Goal: Task Accomplishment & Management: Use online tool/utility

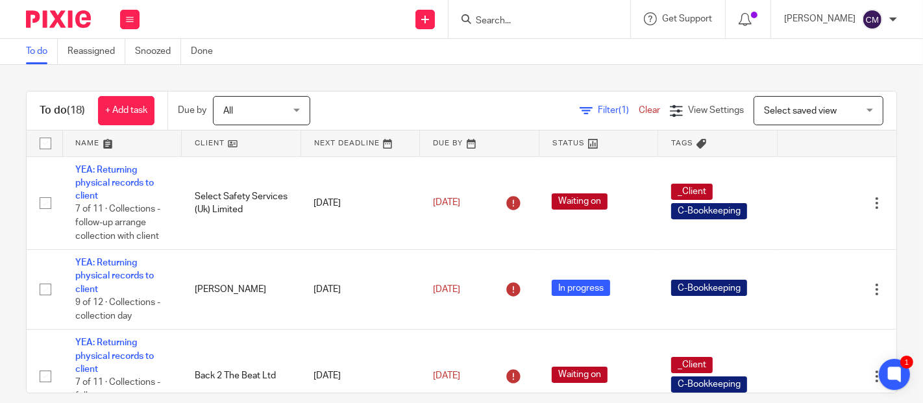
click at [562, 29] on div at bounding box center [539, 19] width 182 height 38
click at [498, 16] on input "Search" at bounding box center [532, 22] width 117 height 12
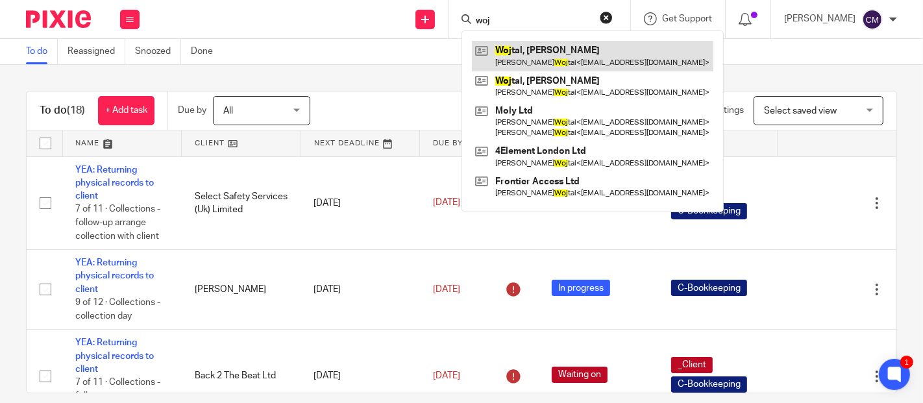
type input "woj"
click at [531, 54] on link at bounding box center [592, 56] width 241 height 30
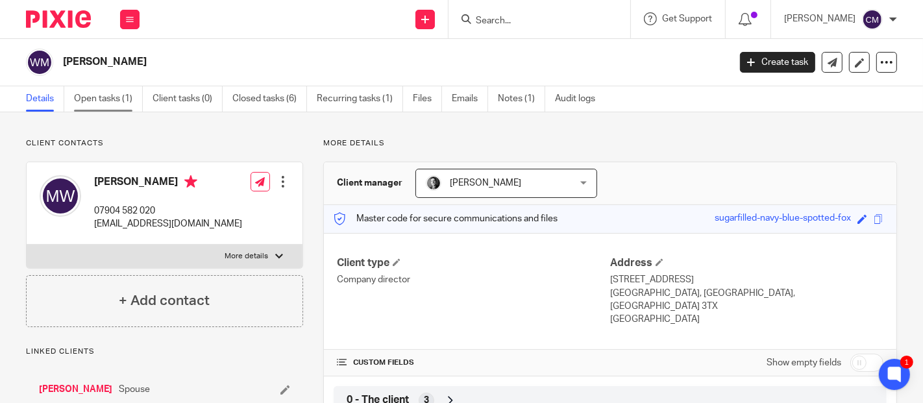
click at [119, 90] on link "Open tasks (1)" at bounding box center [108, 98] width 69 height 25
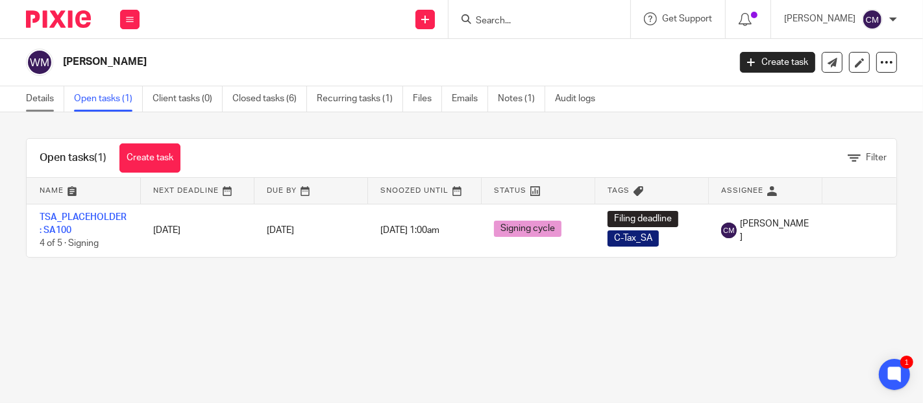
click at [43, 101] on link "Details" at bounding box center [45, 98] width 38 height 25
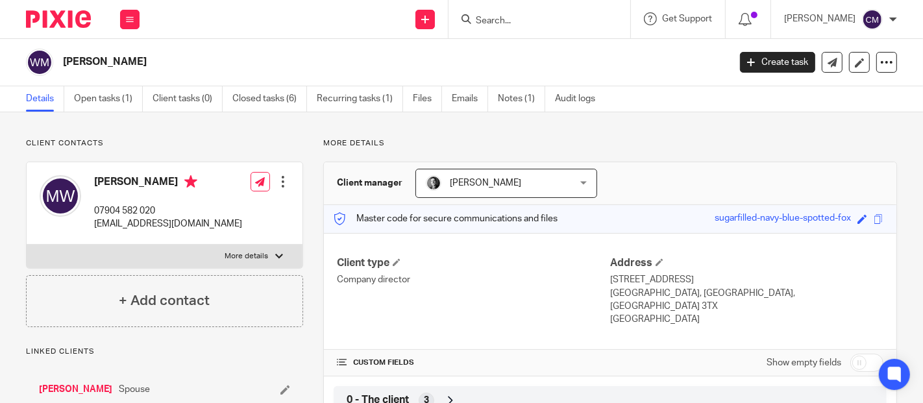
click at [86, 384] on link "[PERSON_NAME]" at bounding box center [75, 389] width 73 height 13
click at [104, 101] on link "Open tasks (1)" at bounding box center [108, 98] width 69 height 25
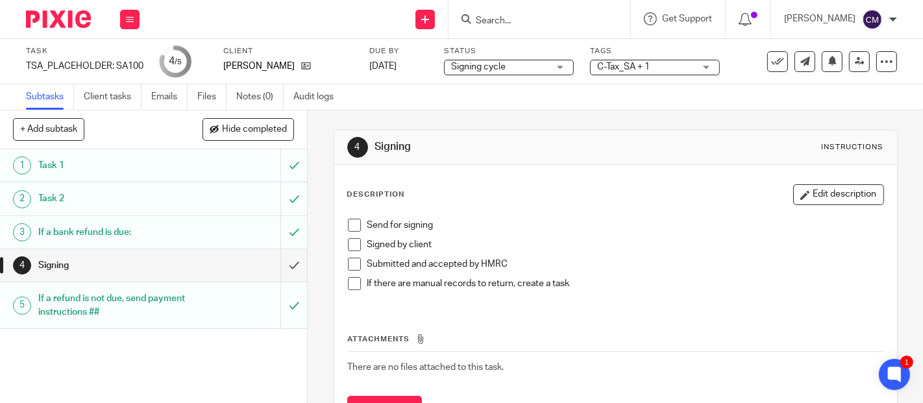
click at [348, 227] on span at bounding box center [354, 225] width 13 height 13
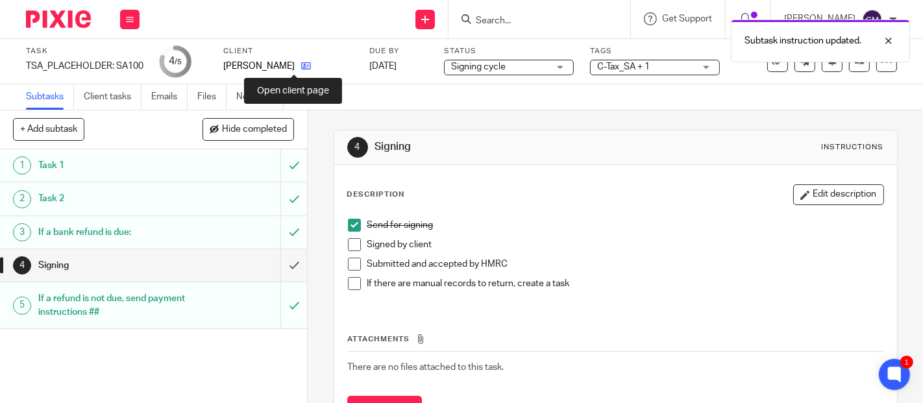
click at [301, 66] on icon at bounding box center [306, 66] width 10 height 10
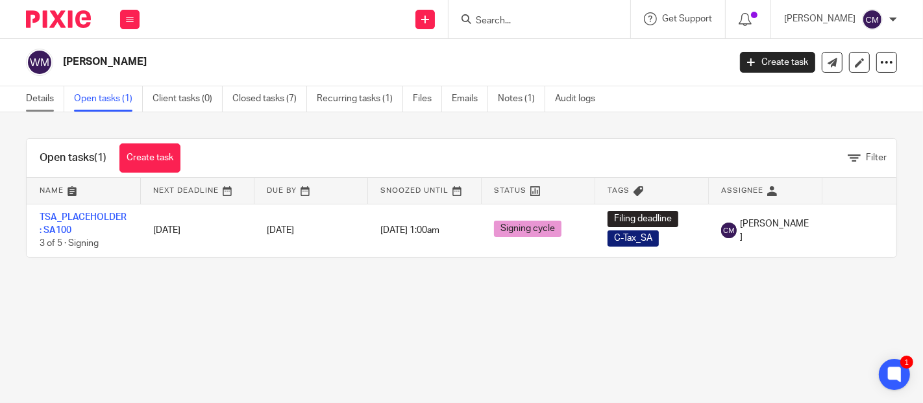
click at [38, 100] on link "Details" at bounding box center [45, 98] width 38 height 25
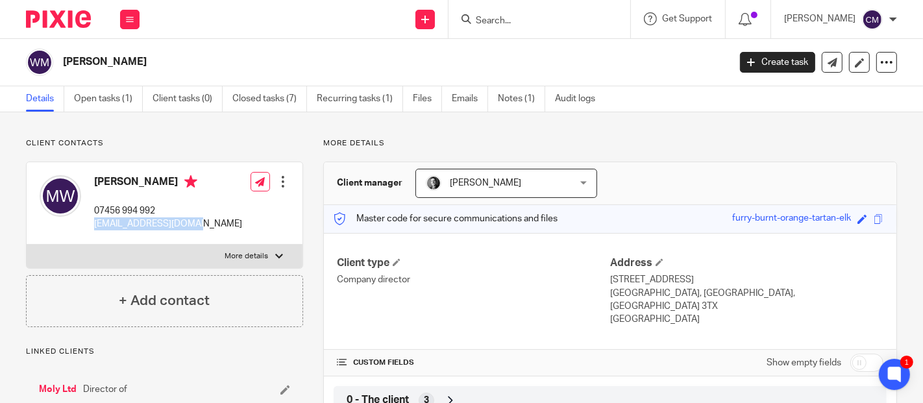
drag, startPoint x: 200, startPoint y: 226, endPoint x: 96, endPoint y: 232, distance: 104.6
click at [96, 232] on div "[PERSON_NAME] 07456 994 992 [EMAIL_ADDRESS][DOMAIN_NAME] Edit contact Create cl…" at bounding box center [165, 203] width 276 height 82
click at [257, 259] on p "More details" at bounding box center [246, 256] width 43 height 10
click at [27, 245] on input "More details" at bounding box center [26, 244] width 1 height 1
checkbox input "true"
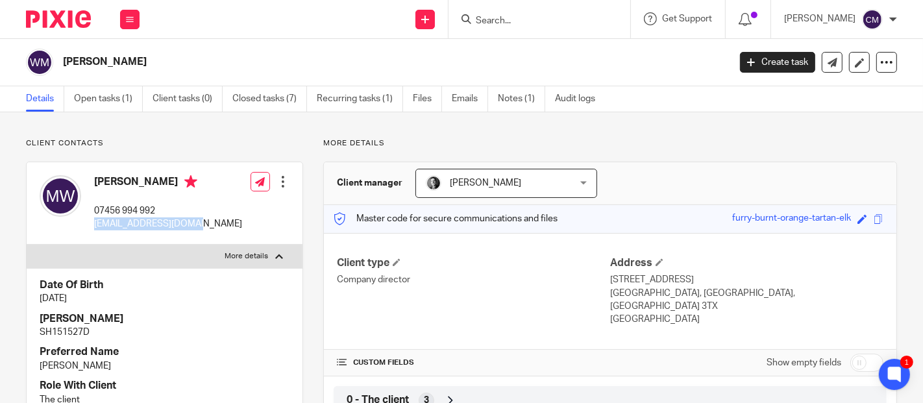
scroll to position [144, 0]
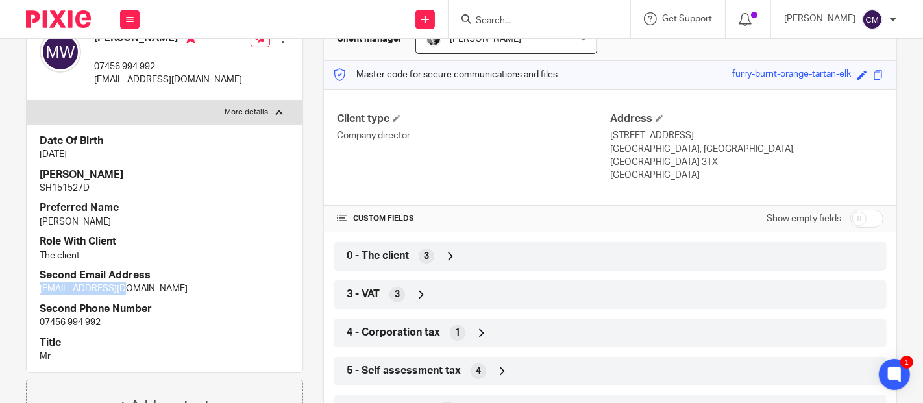
drag, startPoint x: 38, startPoint y: 289, endPoint x: 119, endPoint y: 287, distance: 81.1
click at [119, 287] on div "Date Of Birth 5 Mar 1983 NINO SH151527D Preferred Name Maciej Role With Client …" at bounding box center [165, 248] width 276 height 249
copy p "mwojtal@gmail.com"
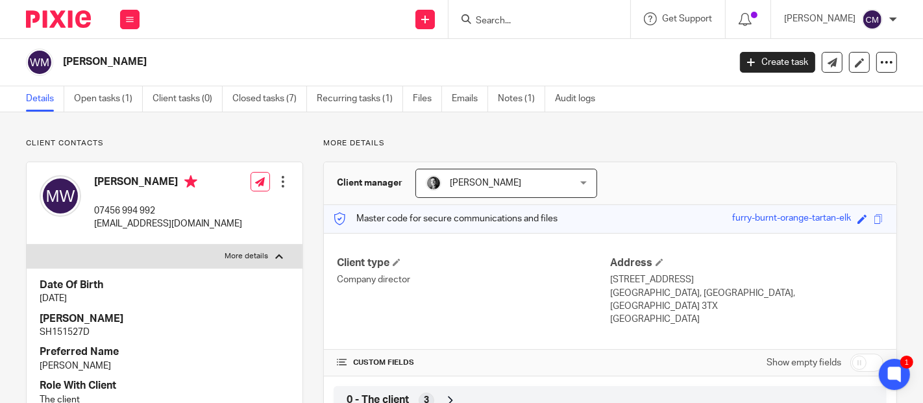
drag, startPoint x: 87, startPoint y: 177, endPoint x: 161, endPoint y: 183, distance: 74.2
click at [161, 183] on div "Maciej Wojtal 07456 994 992 mw@amteloncapital.com" at bounding box center [141, 203] width 202 height 69
copy div "Maciej Wojtal"
drag, startPoint x: 203, startPoint y: 230, endPoint x: 93, endPoint y: 228, distance: 110.3
click at [93, 228] on div "Maciej Wojtal 07456 994 992 mw@amteloncapital.com Edit contact Create client fr…" at bounding box center [165, 203] width 276 height 82
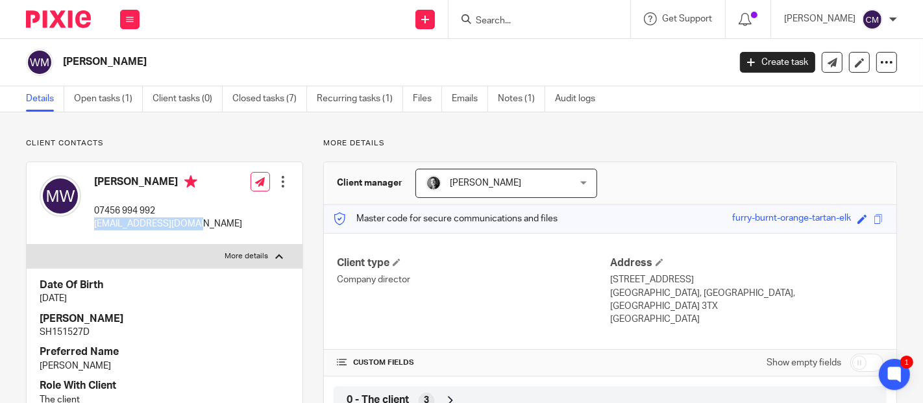
copy p "mw@amteloncapital.com"
click at [505, 29] on div at bounding box center [539, 19] width 182 height 38
click at [491, 12] on form at bounding box center [543, 19] width 138 height 16
click at [502, 19] on input "Search" at bounding box center [532, 22] width 117 height 12
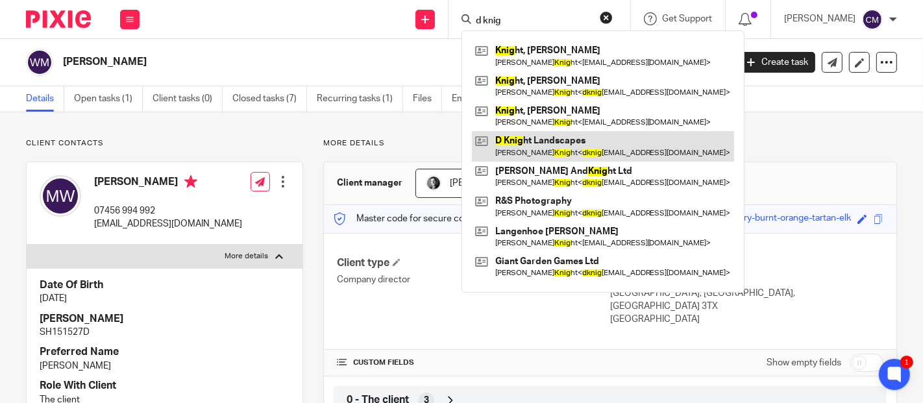
type input "d knig"
click at [566, 141] on link at bounding box center [603, 146] width 262 height 30
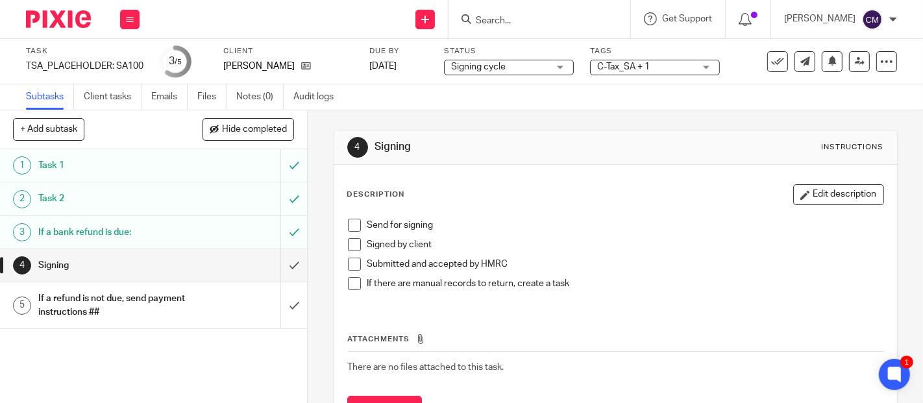
click at [348, 226] on span at bounding box center [354, 225] width 13 height 13
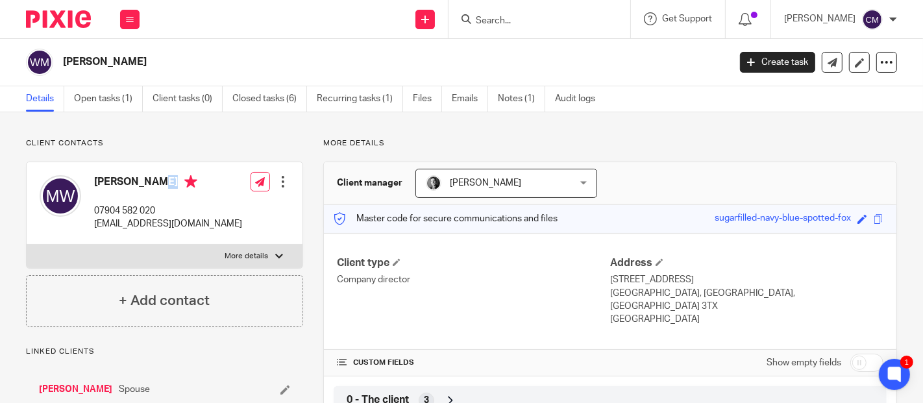
drag, startPoint x: 100, startPoint y: 176, endPoint x: 171, endPoint y: 178, distance: 71.4
click at [171, 178] on h4 "Monika Wojtal" at bounding box center [168, 183] width 148 height 16
copy h4 "Monika Wojtal"
drag, startPoint x: 90, startPoint y: 226, endPoint x: 200, endPoint y: 233, distance: 110.5
click at [200, 233] on div "Monika Wojtal 07904 582 020 mowojtal@gmail.com Edit contact Create client from …" at bounding box center [165, 203] width 276 height 82
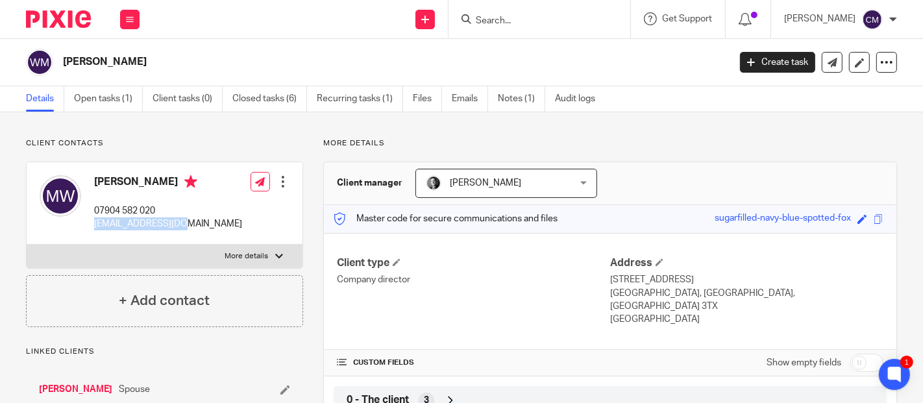
copy p "mowojtal@gmail.com"
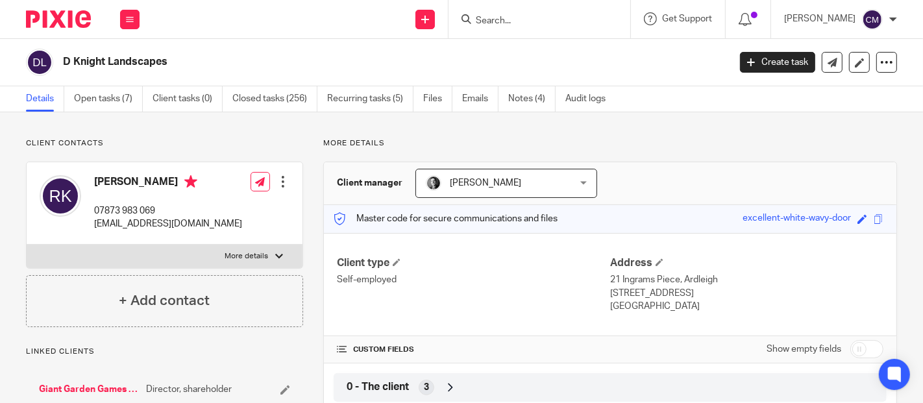
click at [115, 97] on link "Open tasks (7)" at bounding box center [108, 98] width 69 height 25
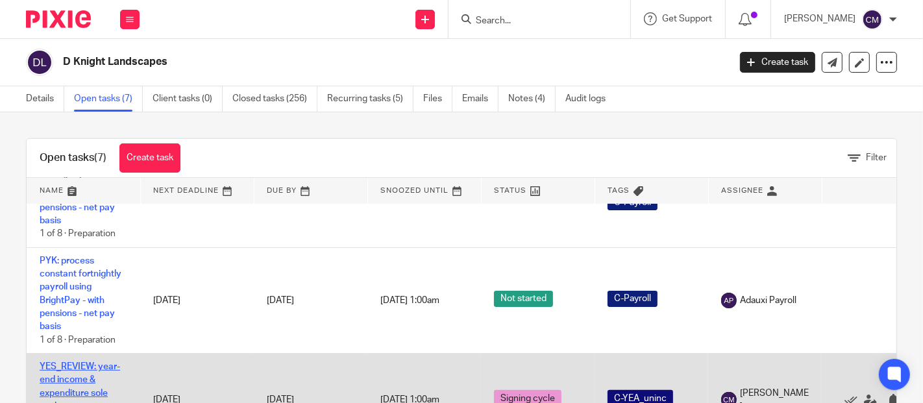
scroll to position [62, 0]
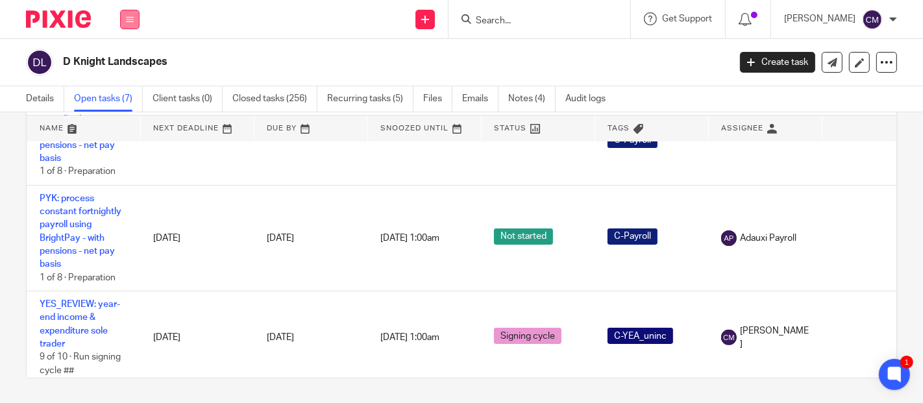
click at [130, 21] on icon at bounding box center [130, 20] width 8 height 8
click at [125, 56] on link "Work" at bounding box center [122, 60] width 21 height 9
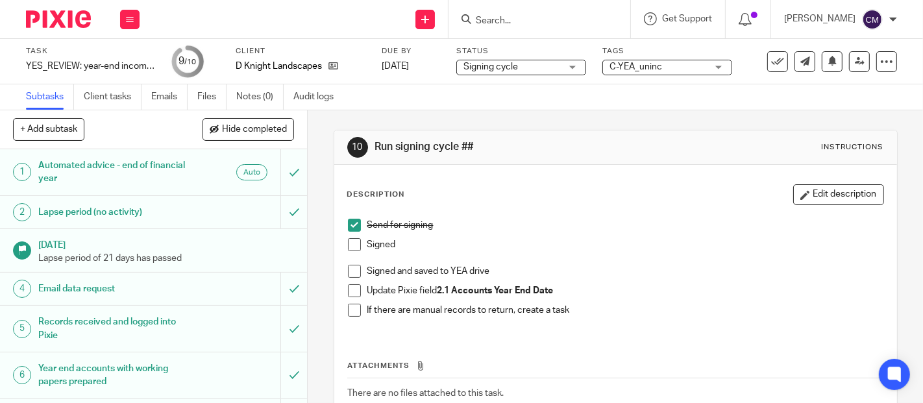
scroll to position [138, 0]
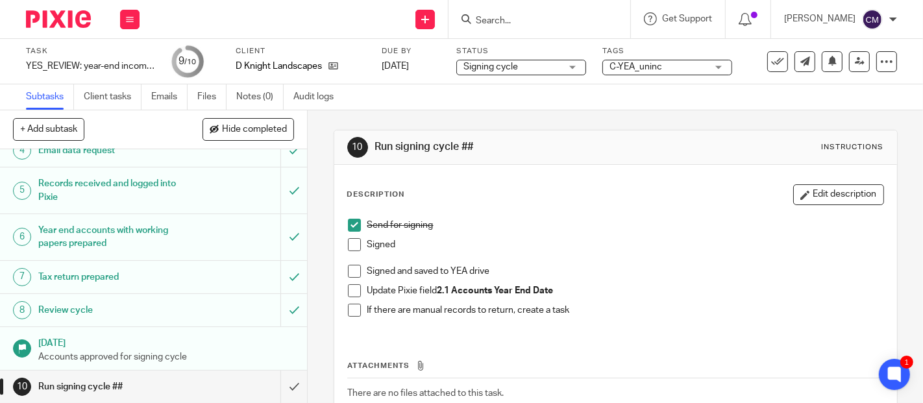
click at [554, 23] on input "Search" at bounding box center [532, 22] width 117 height 12
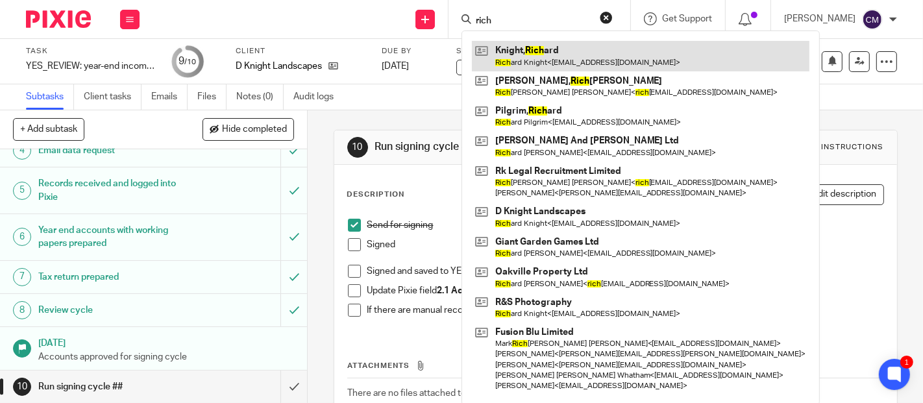
type input "rich"
click at [547, 53] on link at bounding box center [640, 56] width 337 height 30
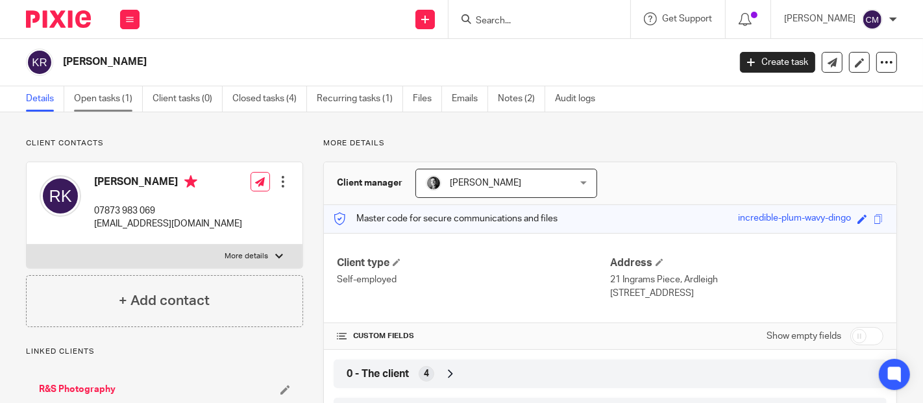
click at [116, 93] on link "Open tasks (1)" at bounding box center [108, 98] width 69 height 25
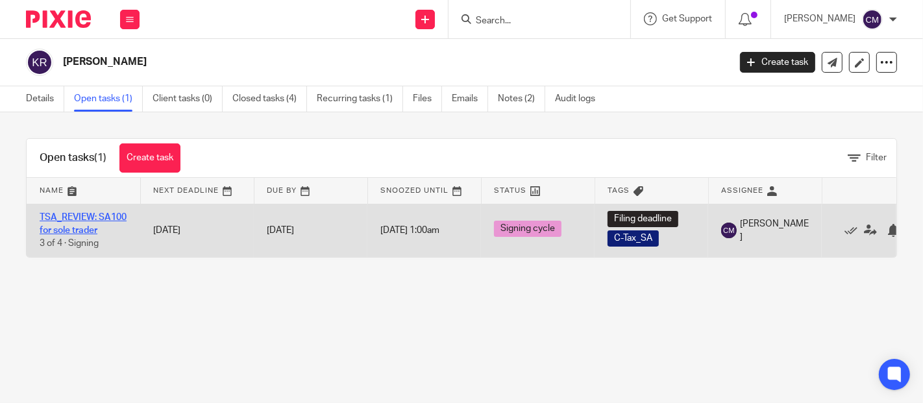
click at [82, 227] on link "TSA_REVIEW: SA100 for sole trader" at bounding box center [83, 224] width 87 height 22
